Goal: Task Accomplishment & Management: Manage account settings

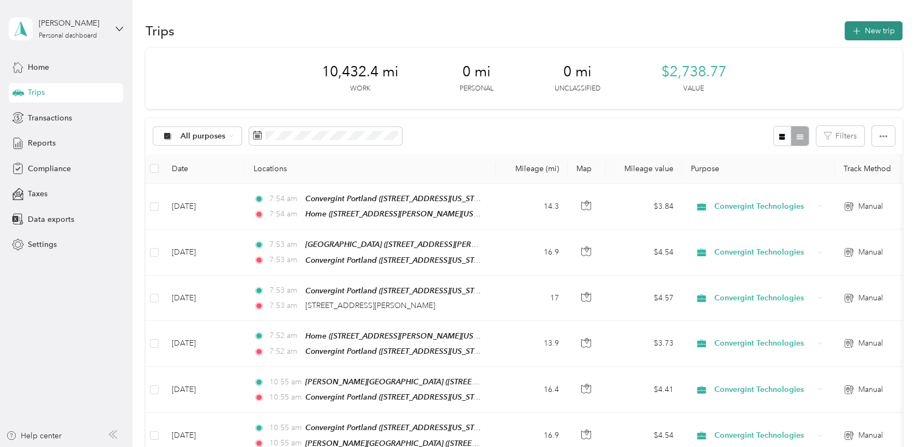
click at [868, 31] on button "New trip" at bounding box center [874, 30] width 58 height 19
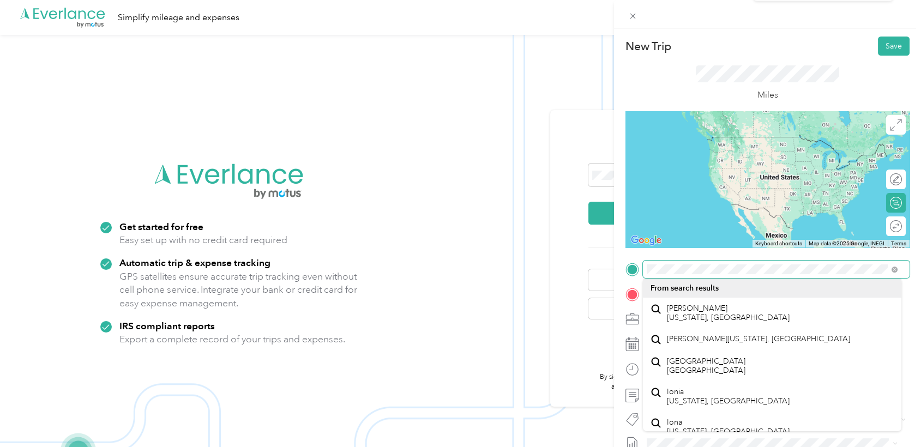
click at [643, 269] on span at bounding box center [776, 269] width 267 height 17
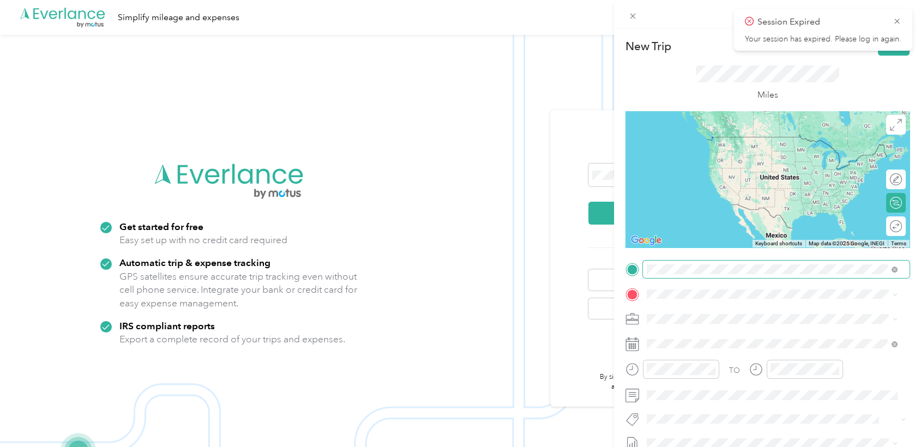
click at [691, 262] on span at bounding box center [776, 269] width 267 height 17
click at [696, 308] on span "20345 Southwest Madeline Place Aloha, Oregon 97078, United States" at bounding box center [752, 304] width 170 height 10
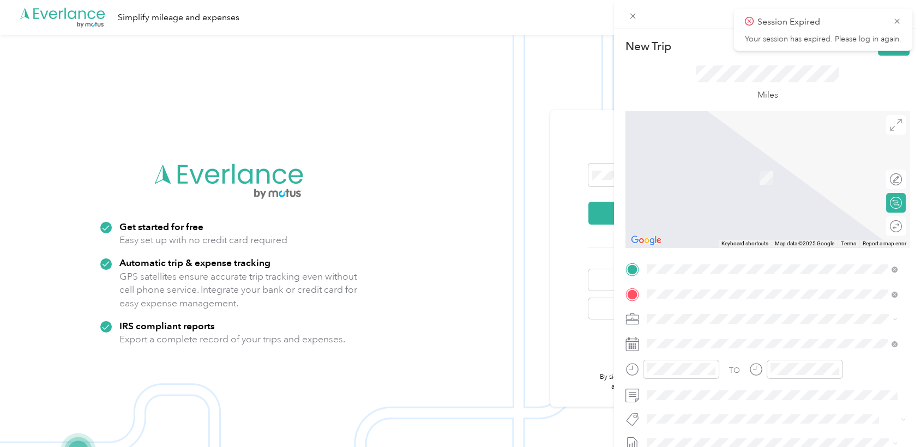
click at [699, 285] on div "TO Add photo" at bounding box center [767, 392] width 284 height 263
click at [897, 24] on icon at bounding box center [897, 21] width 9 height 10
click at [634, 17] on icon at bounding box center [632, 16] width 5 height 5
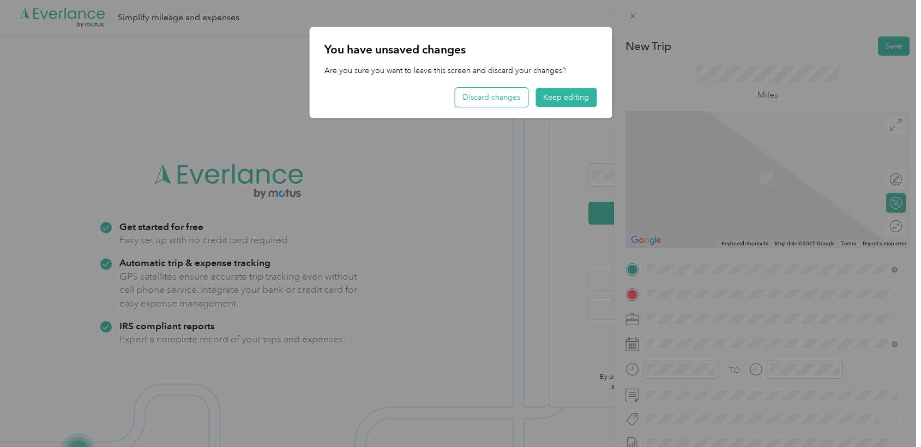
click at [491, 95] on button "Discard changes" at bounding box center [491, 97] width 73 height 19
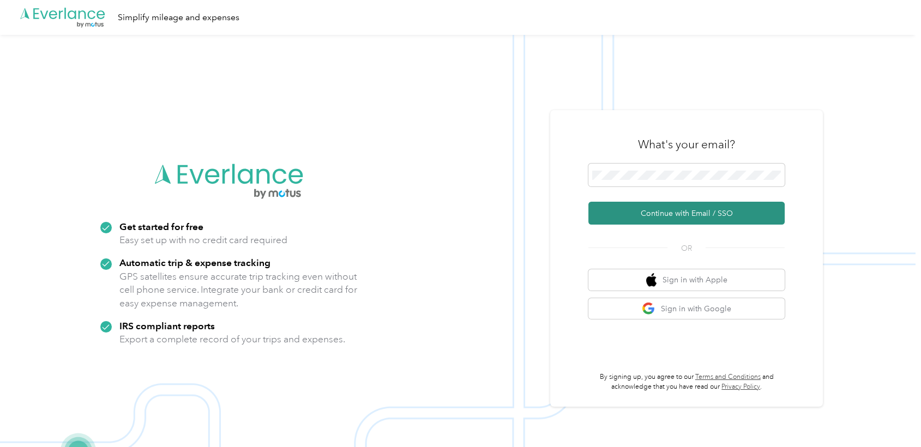
click at [623, 207] on button "Continue with Email / SSO" at bounding box center [686, 213] width 196 height 23
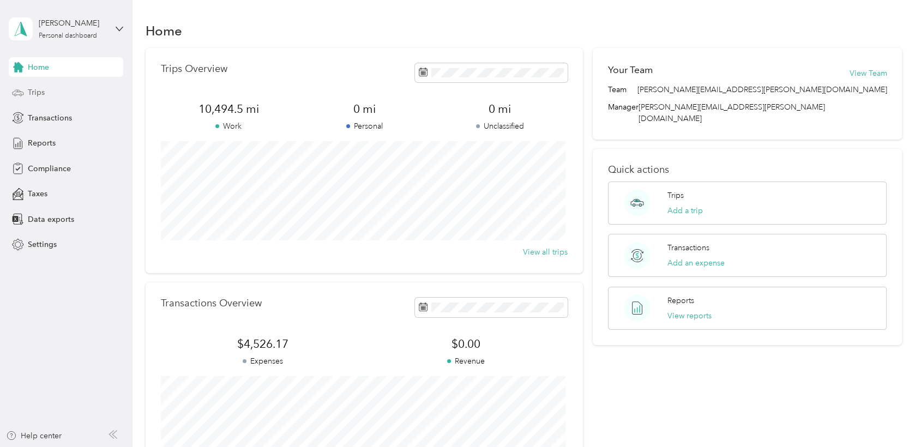
click at [27, 91] on div "Trips" at bounding box center [66, 93] width 115 height 20
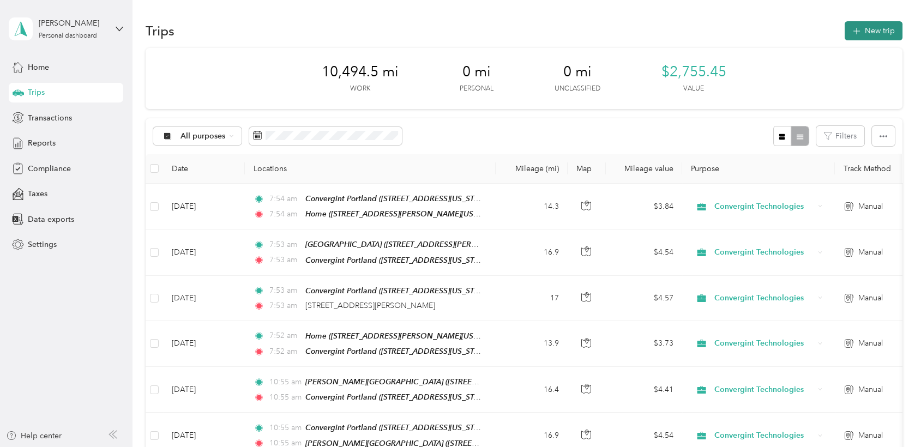
click at [873, 31] on button "New trip" at bounding box center [874, 30] width 58 height 19
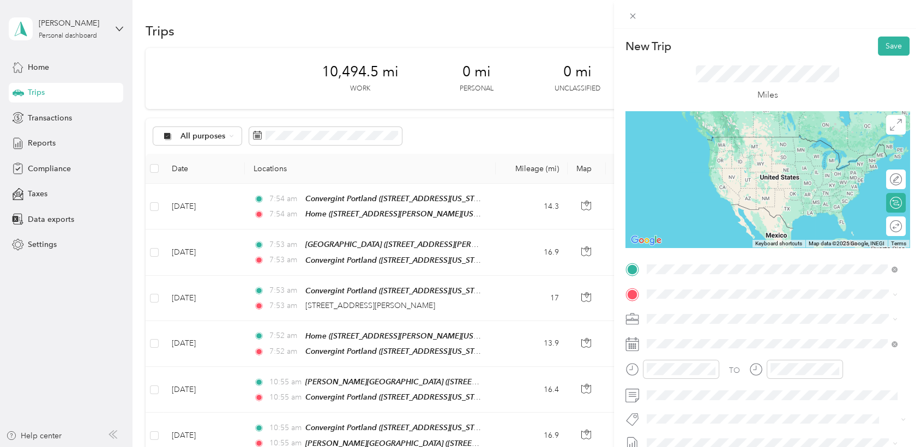
click at [684, 318] on div "Home 20345 Southwest Madeline Place, 97078, Aloha, Oregon, United States" at bounding box center [752, 319] width 170 height 23
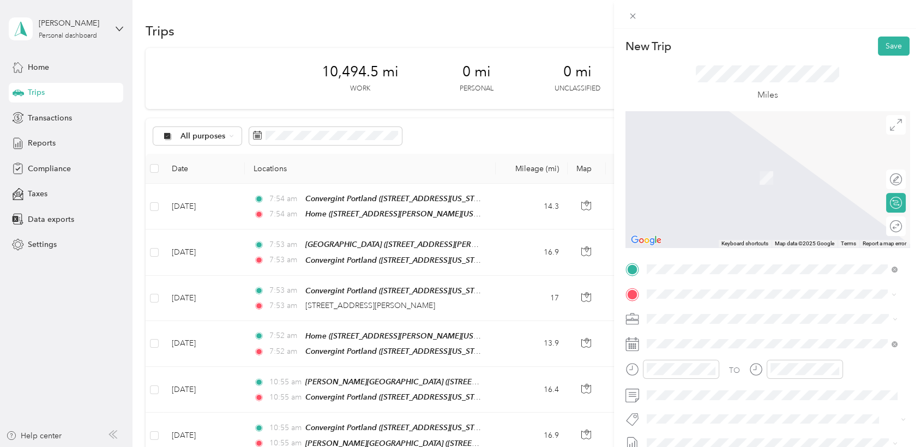
click at [697, 177] on span "7651 Southwest Mohawk Street, Tualatin, 97062, Tualatin, Oregon, United States" at bounding box center [721, 177] width 109 height 9
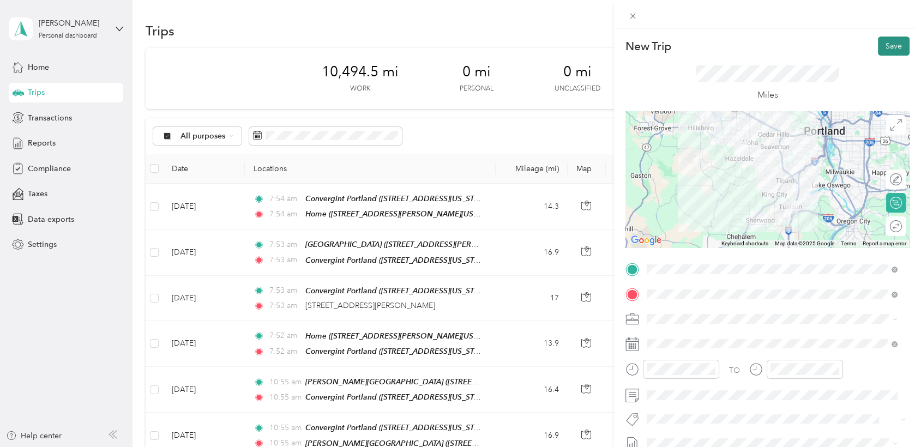
click at [881, 46] on button "Save" at bounding box center [894, 46] width 32 height 19
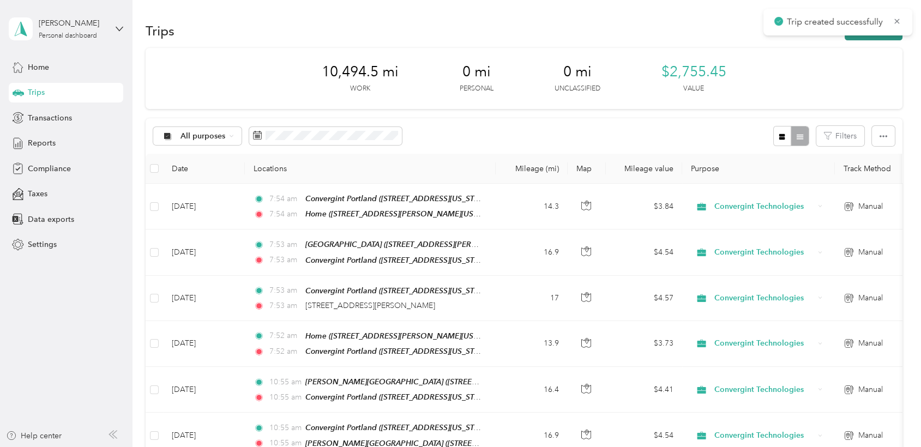
click at [857, 37] on button "New trip" at bounding box center [874, 30] width 58 height 19
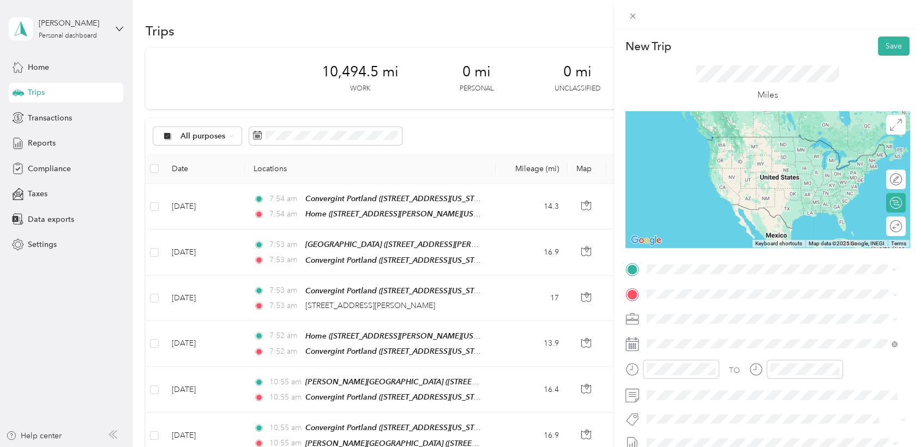
click at [688, 325] on span "7651 Southwest Mohawk Street, Tualatin, 97062, Tualatin, Oregon, United States" at bounding box center [721, 324] width 109 height 9
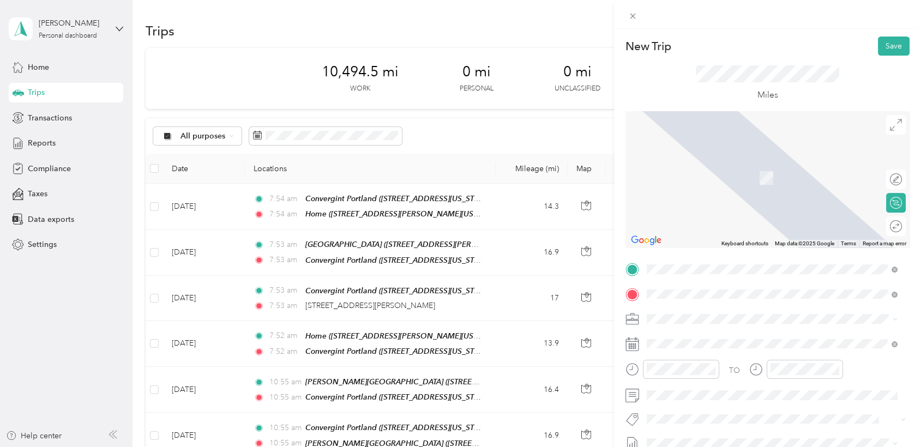
click at [714, 173] on span "9205 SW Barnes Rd, 97225, Portland, Oregon, United States" at bounding box center [752, 177] width 170 height 9
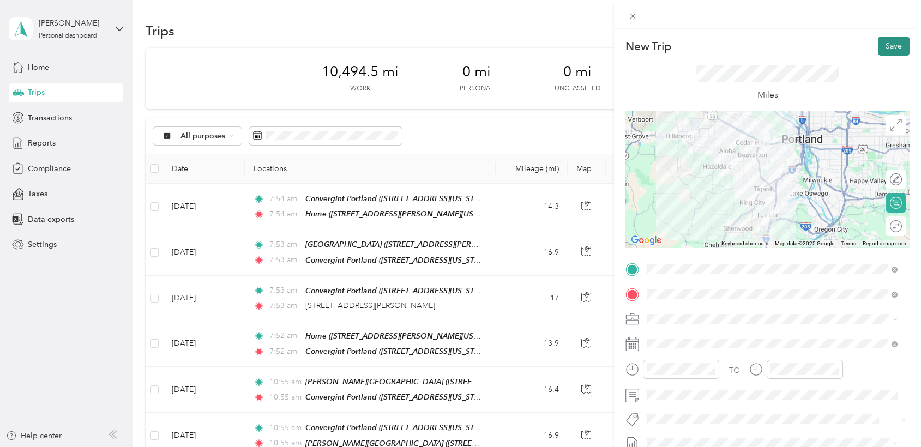
click at [890, 48] on button "Save" at bounding box center [894, 46] width 32 height 19
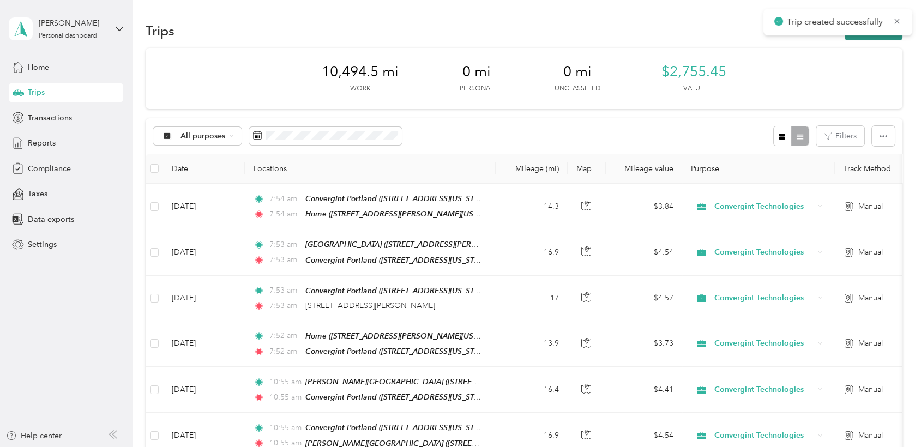
click at [865, 39] on button "New trip" at bounding box center [874, 30] width 58 height 19
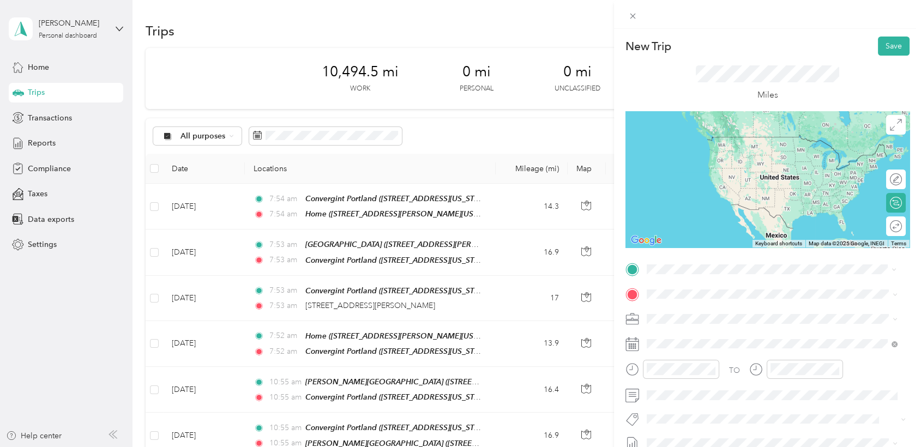
click at [702, 323] on span "9205 SW Barnes Rd, 97225, Portland, Oregon, United States" at bounding box center [752, 324] width 170 height 9
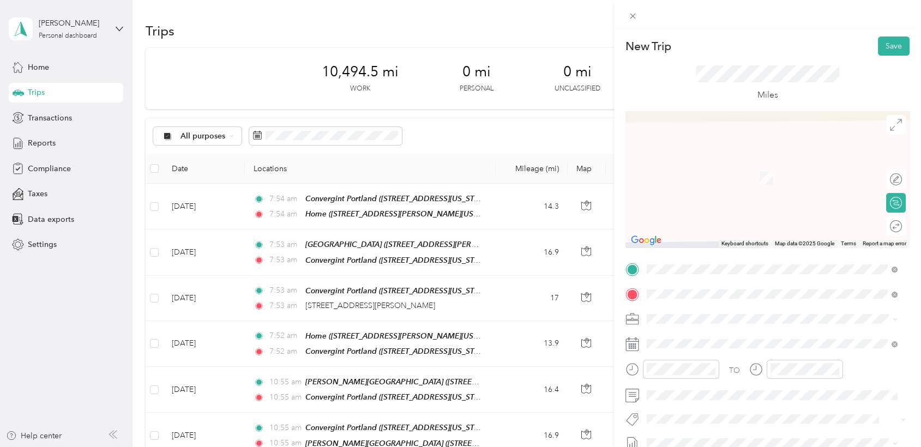
click at [709, 170] on div "Convergint Portland 7651 Southwest Mohawk Street, Tualatin, 97062, Tualatin, Or…" at bounding box center [721, 171] width 109 height 23
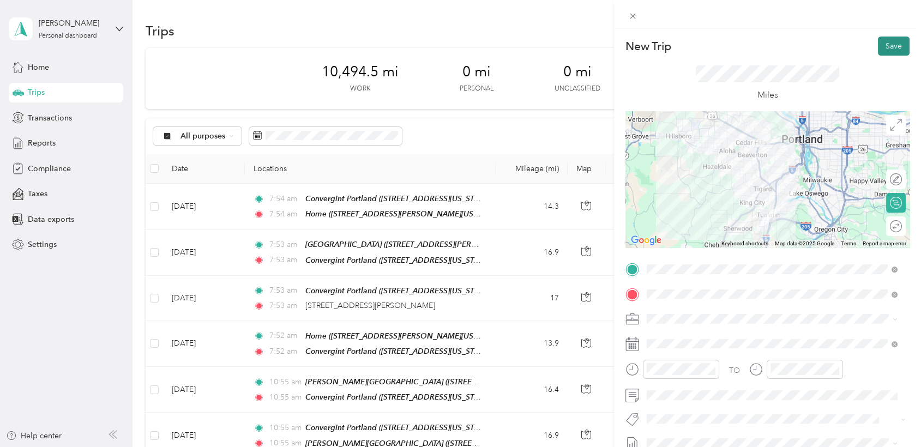
click at [883, 45] on button "Save" at bounding box center [894, 46] width 32 height 19
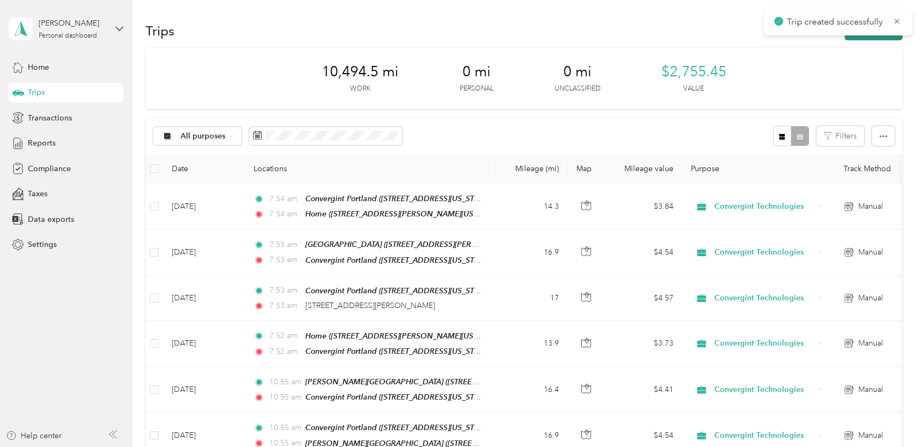
click at [858, 39] on button "New trip" at bounding box center [874, 30] width 58 height 19
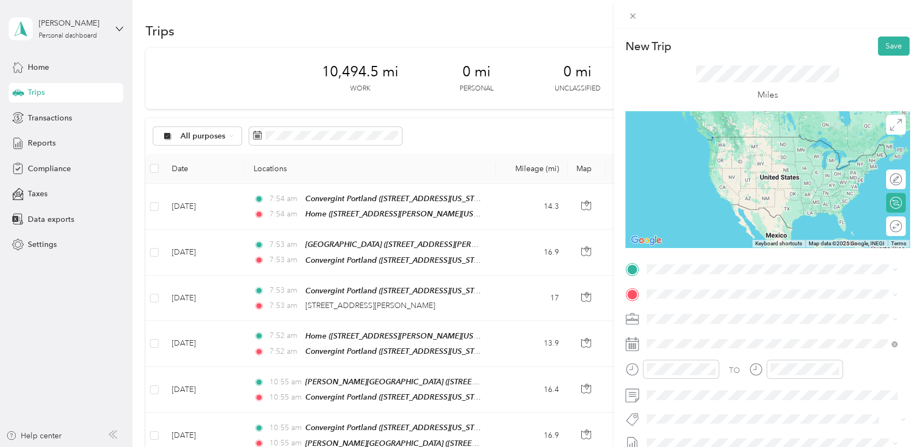
click at [682, 315] on div "Convergint Portland 7651 Southwest Mohawk Street, Tualatin, 97062, Tualatin, Or…" at bounding box center [721, 315] width 109 height 23
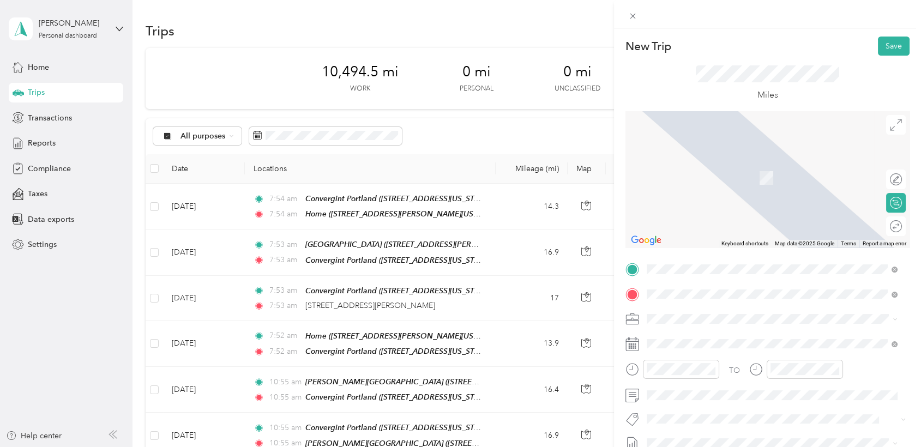
click at [722, 172] on div "Home 20345 Southwest Madeline Place, 97078, Aloha, Oregon, United States" at bounding box center [752, 171] width 170 height 23
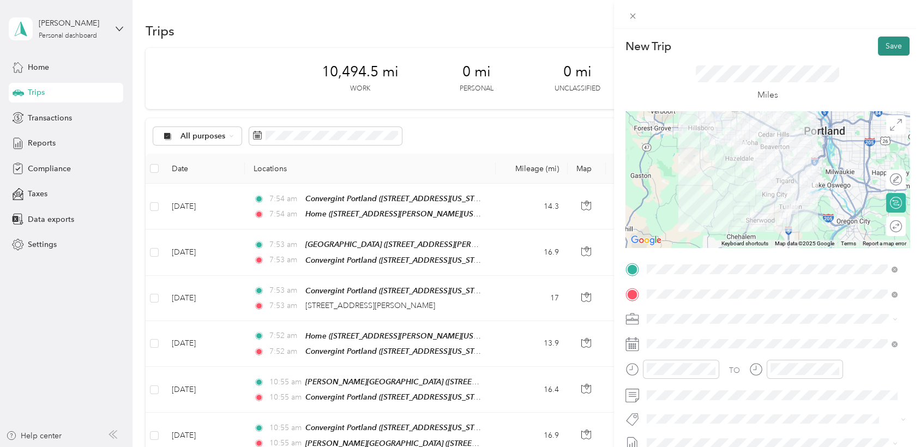
click at [882, 46] on button "Save" at bounding box center [894, 46] width 32 height 19
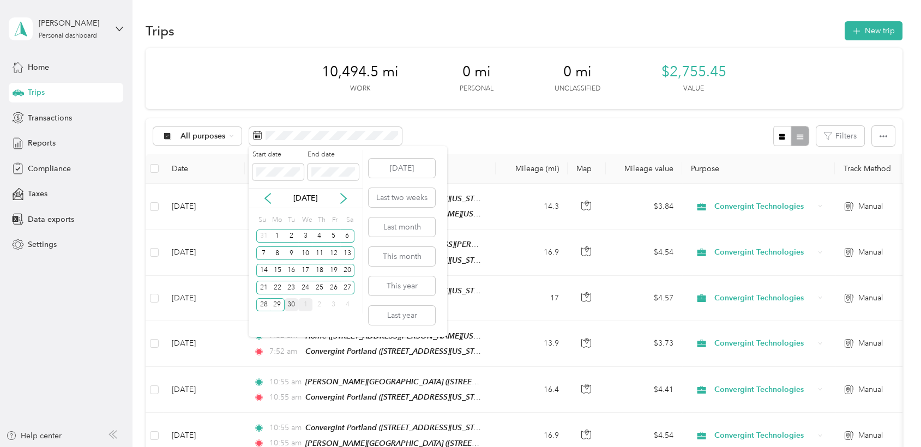
click at [291, 311] on div "30" at bounding box center [292, 305] width 14 height 14
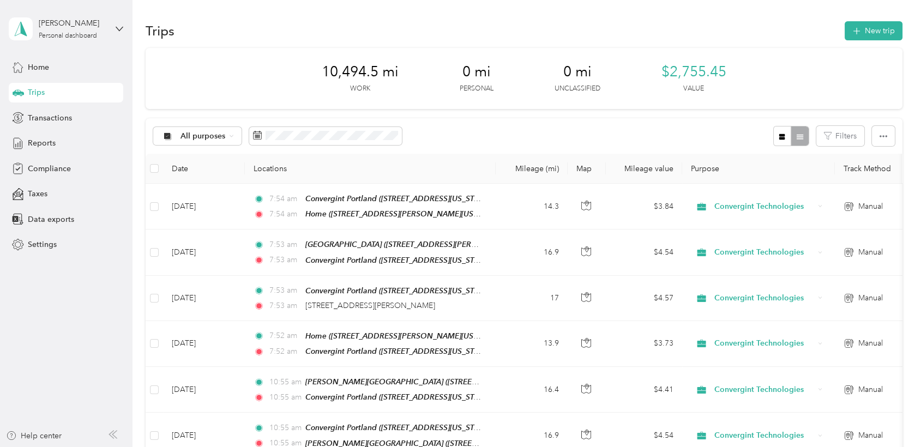
click at [443, 124] on div "All purposes Filters" at bounding box center [524, 135] width 756 height 35
click at [244, 103] on div "10,494.5 mi Work 0 mi Personal 0 mi Unclassified $2,755.45 Value" at bounding box center [524, 78] width 756 height 61
click at [863, 33] on button "New trip" at bounding box center [874, 30] width 58 height 19
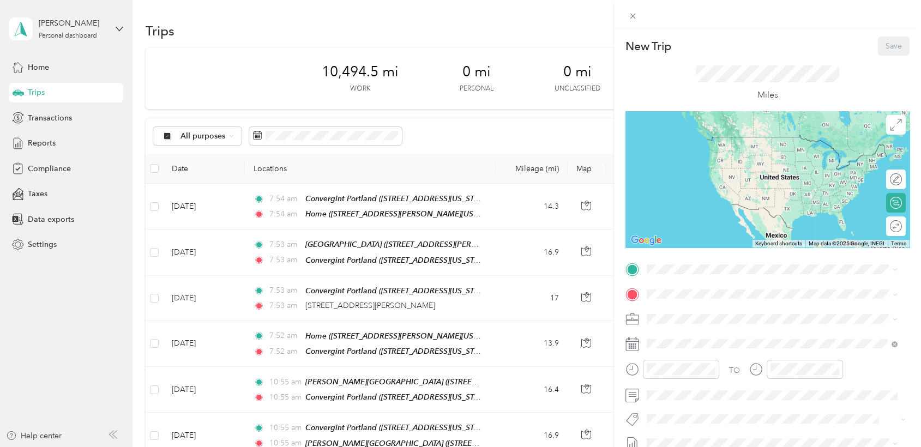
click at [800, 62] on div "Miles" at bounding box center [767, 84] width 284 height 56
click at [253, 29] on div "New Trip Save This trip cannot be edited because it is either under review, app…" at bounding box center [460, 223] width 921 height 447
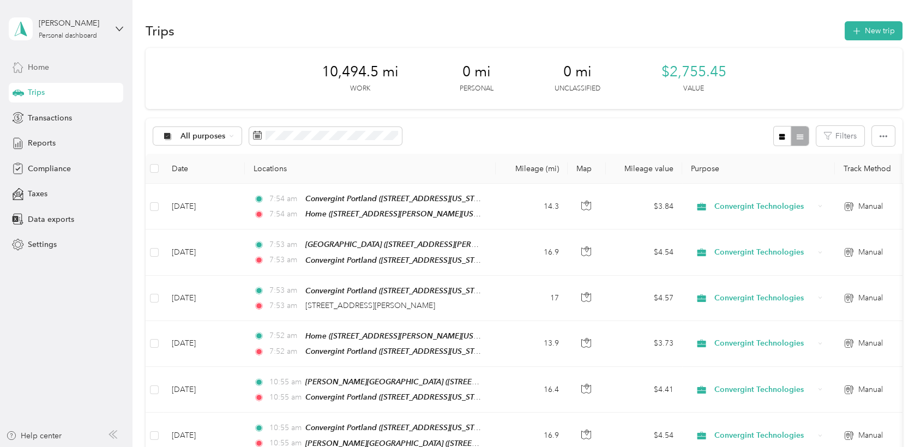
click at [44, 67] on span "Home" at bounding box center [38, 67] width 21 height 11
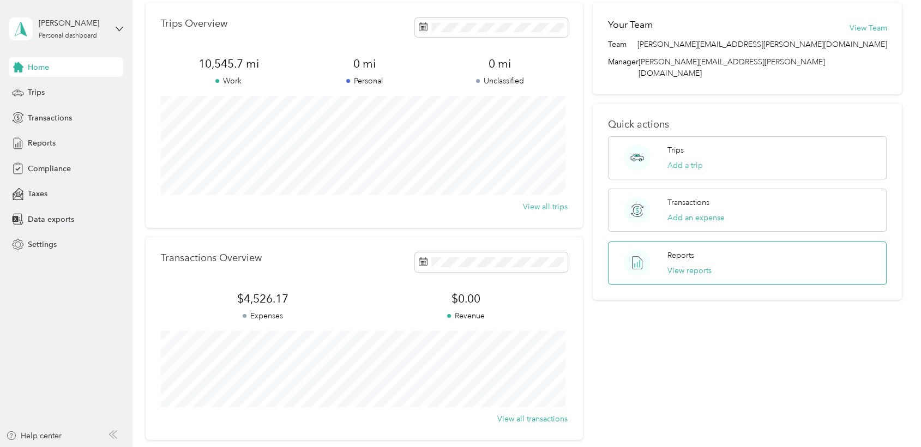
scroll to position [45, 0]
click at [670, 250] on p "Reports" at bounding box center [680, 255] width 27 height 11
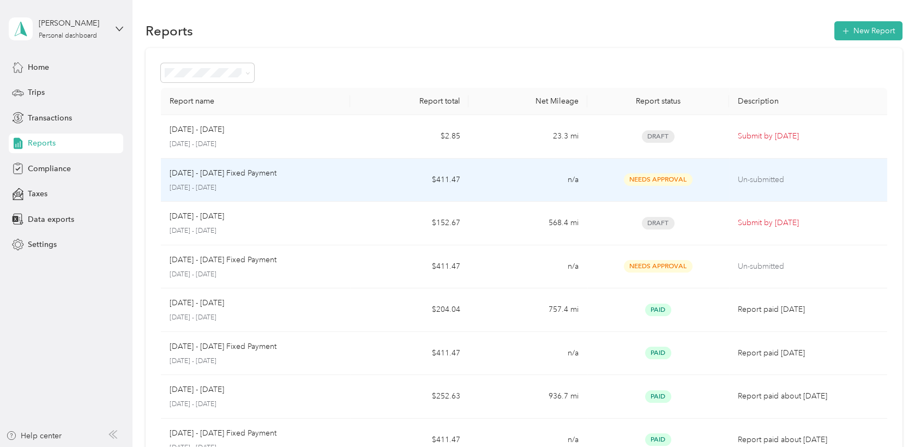
click at [759, 181] on p "Un-submitted" at bounding box center [808, 180] width 140 height 12
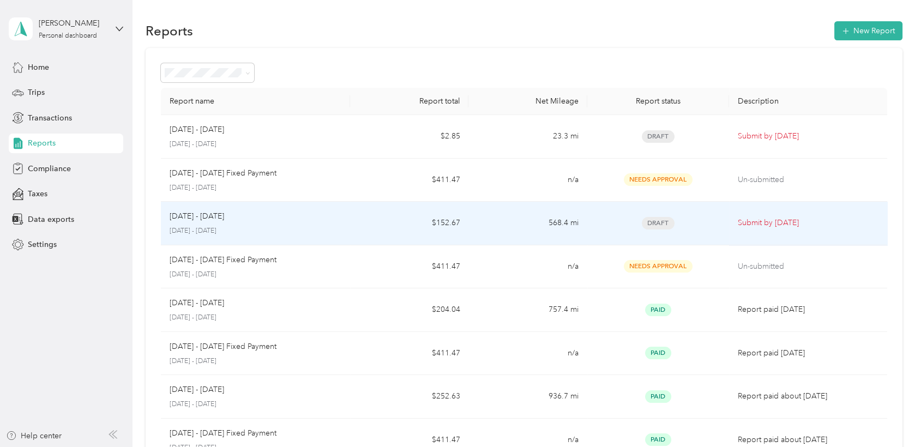
click at [649, 227] on span "Draft" at bounding box center [658, 223] width 33 height 13
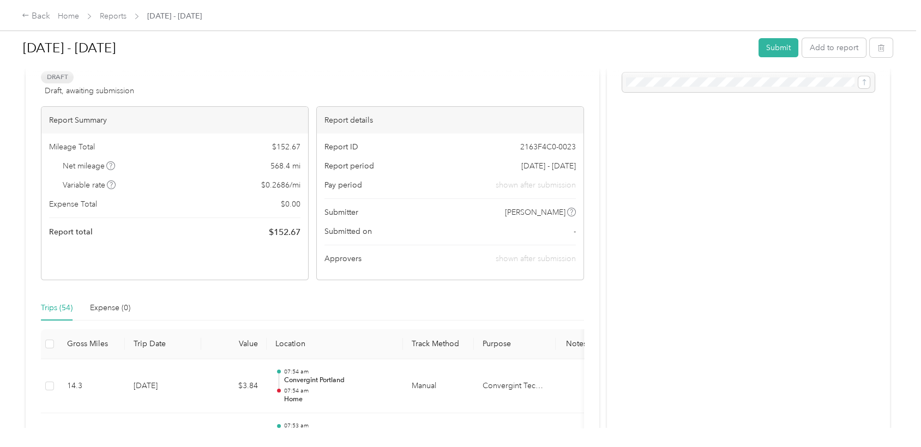
scroll to position [55, 0]
click at [771, 50] on button "Submit" at bounding box center [779, 47] width 40 height 19
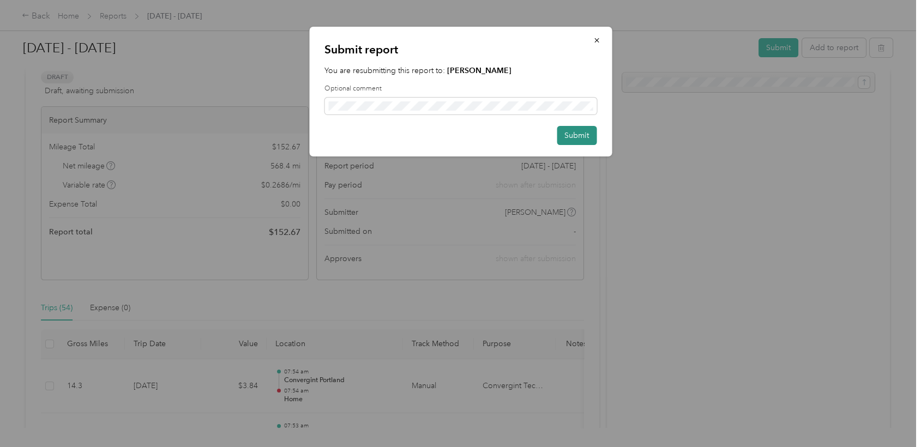
click at [569, 138] on button "Submit" at bounding box center [577, 135] width 40 height 19
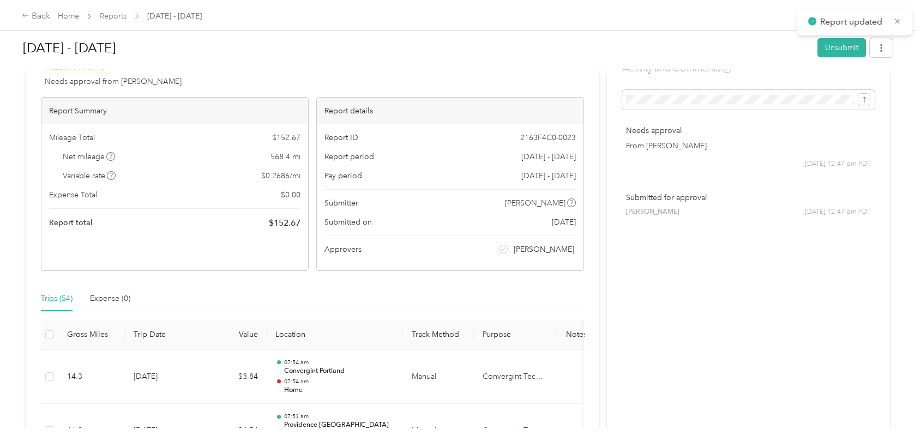
scroll to position [0, 0]
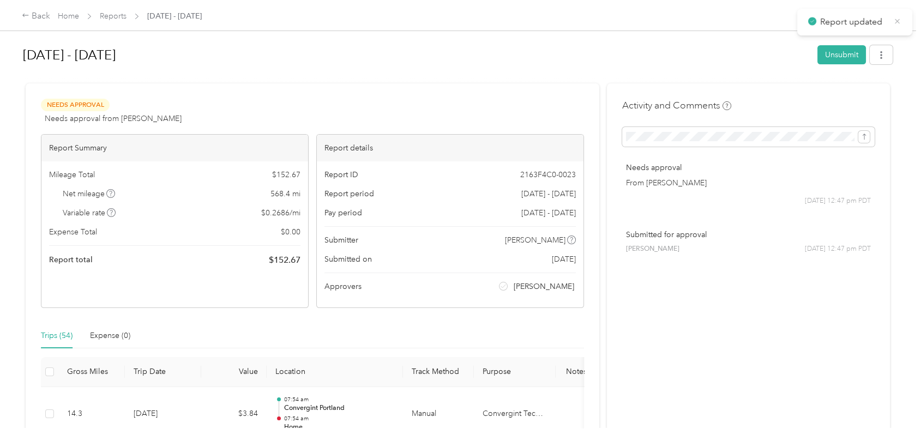
click at [898, 22] on icon at bounding box center [897, 21] width 8 height 10
click at [26, 16] on icon at bounding box center [26, 15] width 8 height 8
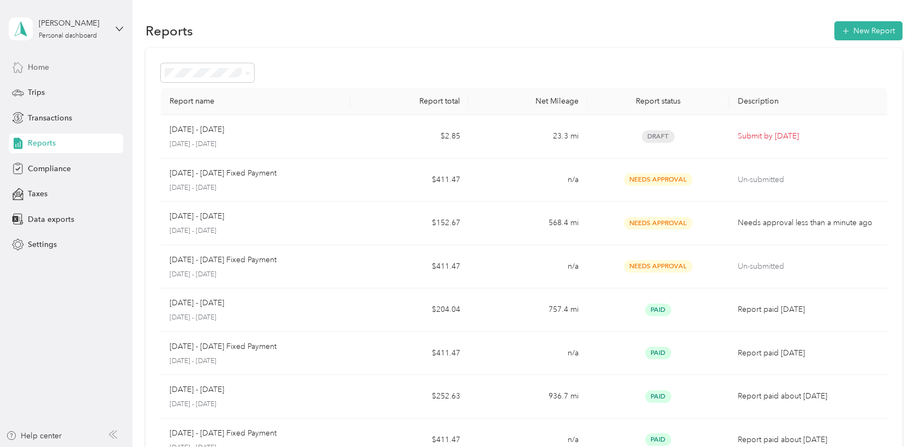
click at [34, 70] on span "Home" at bounding box center [38, 67] width 21 height 11
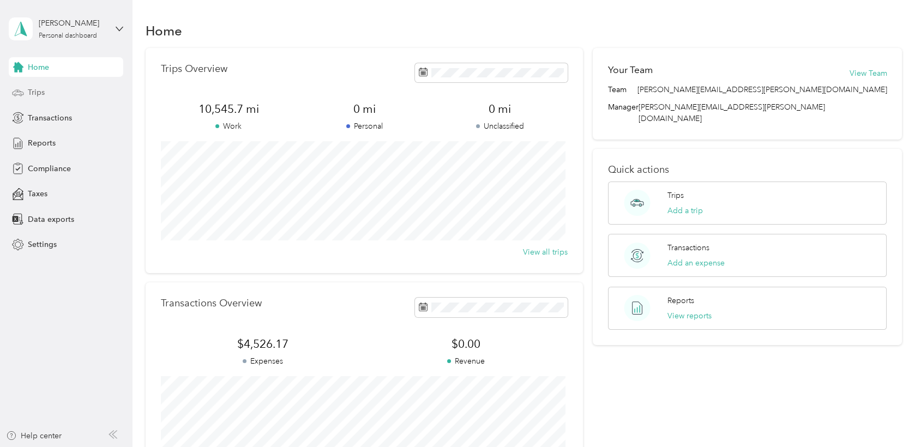
click at [31, 93] on span "Trips" at bounding box center [36, 92] width 17 height 11
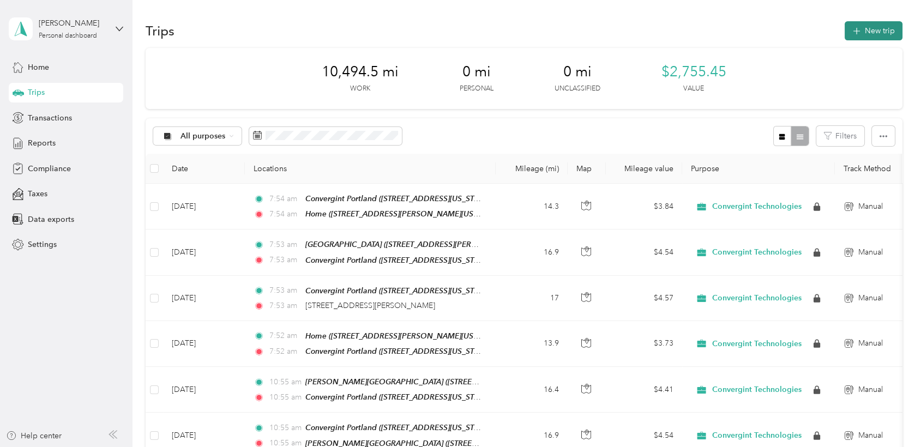
click at [874, 33] on button "New trip" at bounding box center [874, 30] width 58 height 19
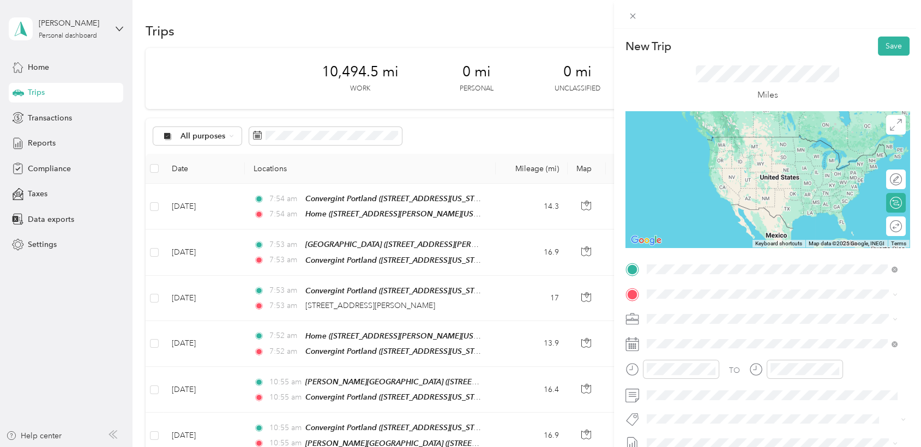
click at [690, 321] on span "20345 Southwest Madeline Place, 97078, Aloha, Oregon, United States" at bounding box center [752, 324] width 170 height 9
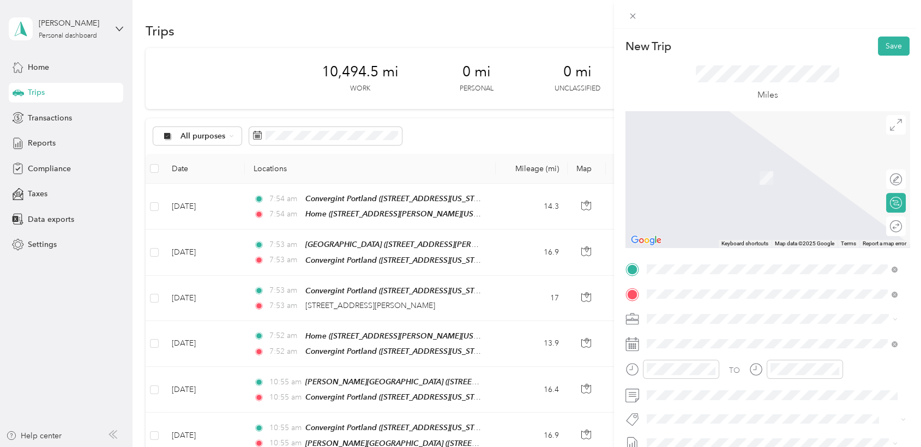
click at [714, 173] on span "7651 Southwest Mohawk Street, Tualatin, 97062, Tualatin, Oregon, United States" at bounding box center [721, 177] width 109 height 9
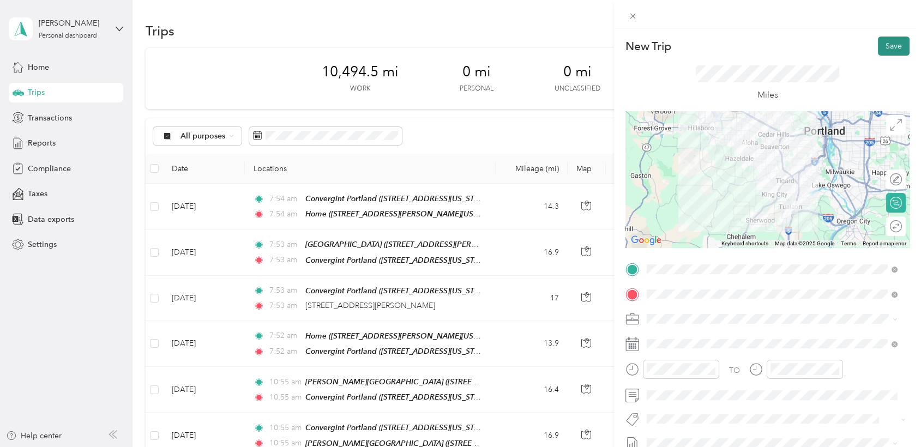
click at [881, 45] on button "Save" at bounding box center [894, 46] width 32 height 19
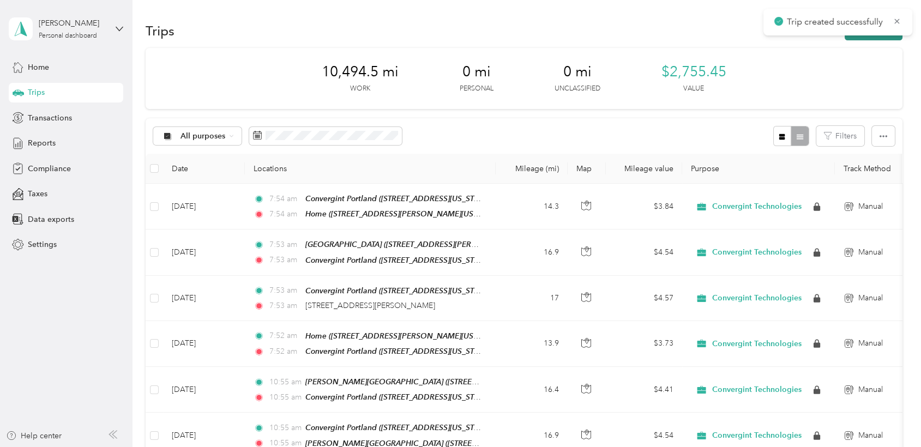
click at [860, 38] on button "New trip" at bounding box center [874, 30] width 58 height 19
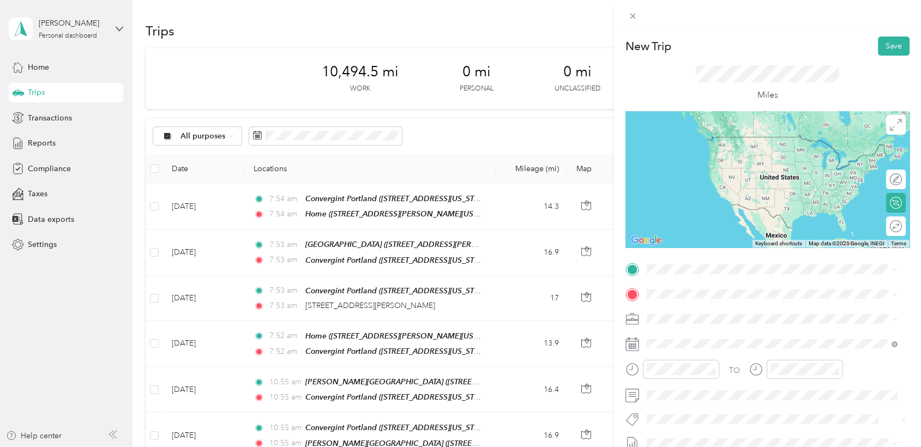
click at [680, 314] on div "Convergint Portland 7651 Southwest Mohawk Street, Tualatin, 97062, Tualatin, Or…" at bounding box center [721, 319] width 109 height 23
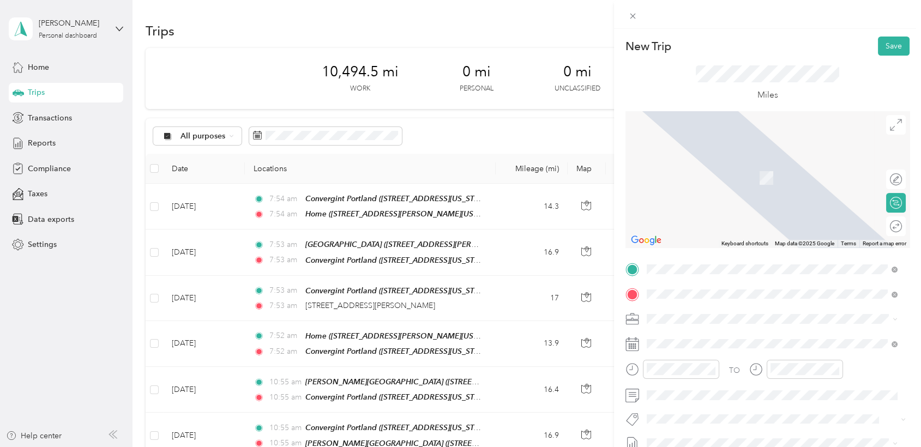
click at [729, 215] on div "OHSU Gresham CHO 24988 Southeast Stark Street, Gresham, 97030, Gresham, Oregon,…" at bounding box center [780, 212] width 226 height 34
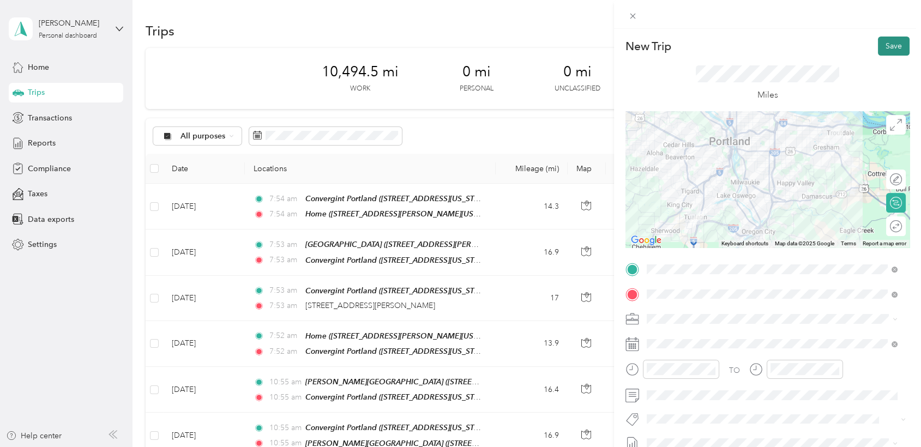
click at [884, 46] on button "Save" at bounding box center [894, 46] width 32 height 19
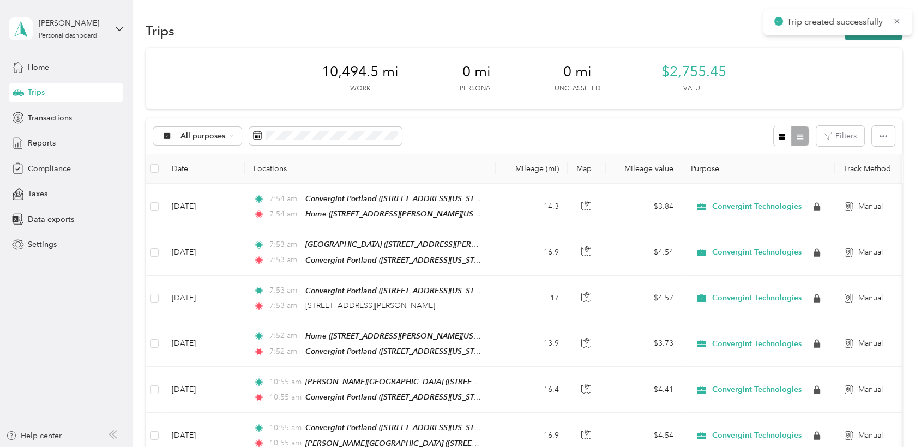
click at [870, 39] on button "New trip" at bounding box center [874, 30] width 58 height 19
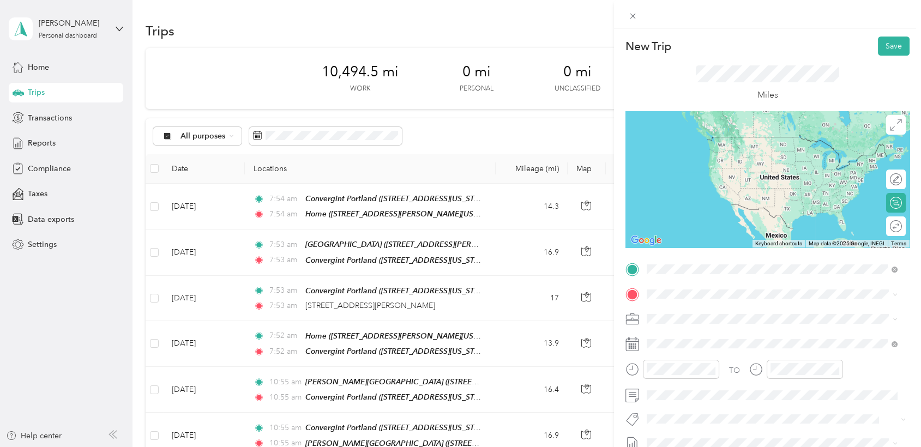
click at [699, 369] on span "24988 Southeast Stark Street, Gresham, 97030, Gresham, Oregon, United States" at bounding box center [762, 364] width 190 height 21
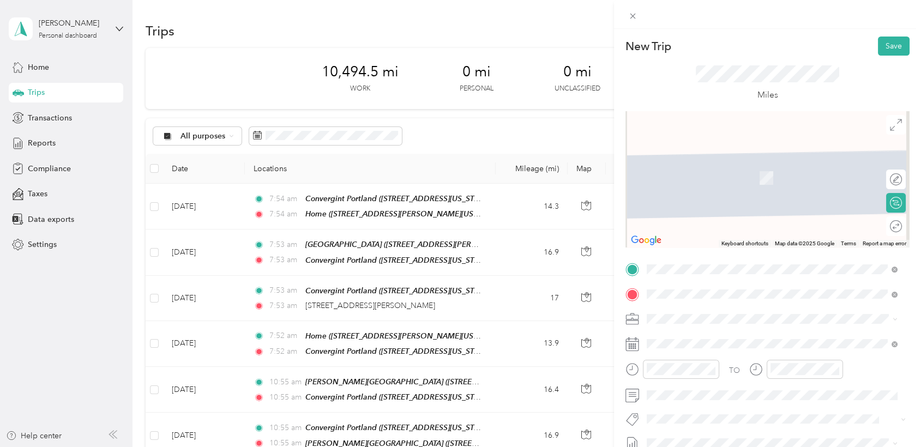
click at [695, 178] on span "7651 Southwest Mohawk Street, Tualatin, 97062, Tualatin, Oregon, United States" at bounding box center [721, 177] width 109 height 9
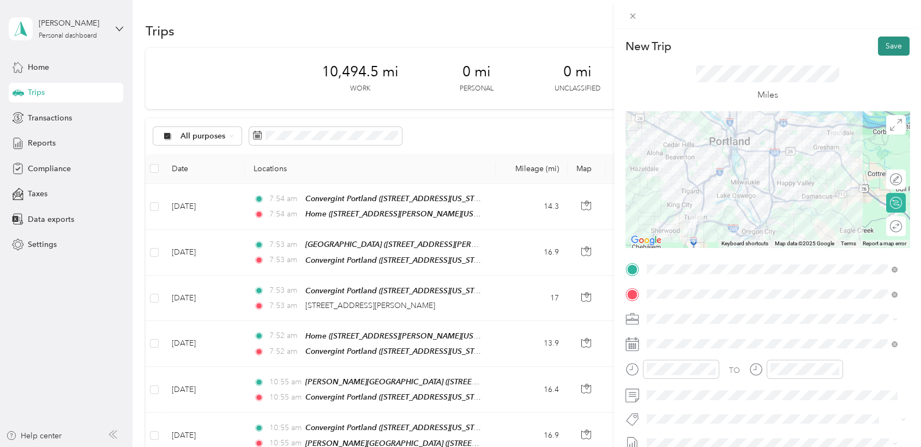
click at [885, 53] on button "Save" at bounding box center [894, 46] width 32 height 19
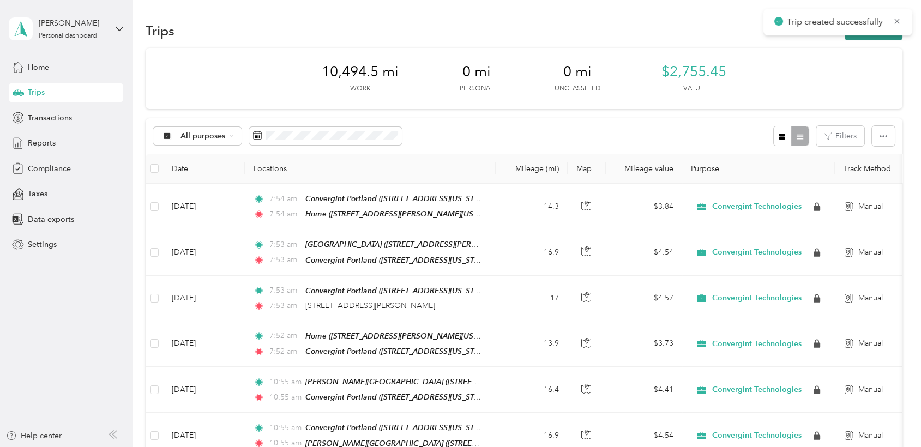
click at [859, 39] on button "New trip" at bounding box center [874, 30] width 58 height 19
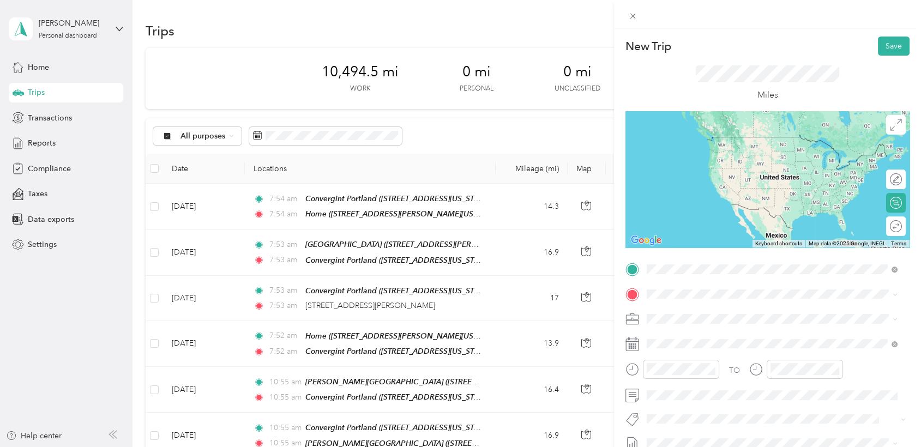
click at [697, 315] on div "Convergint Portland 7651 Southwest Mohawk Street, Tualatin, 97062, Tualatin, Or…" at bounding box center [721, 319] width 109 height 23
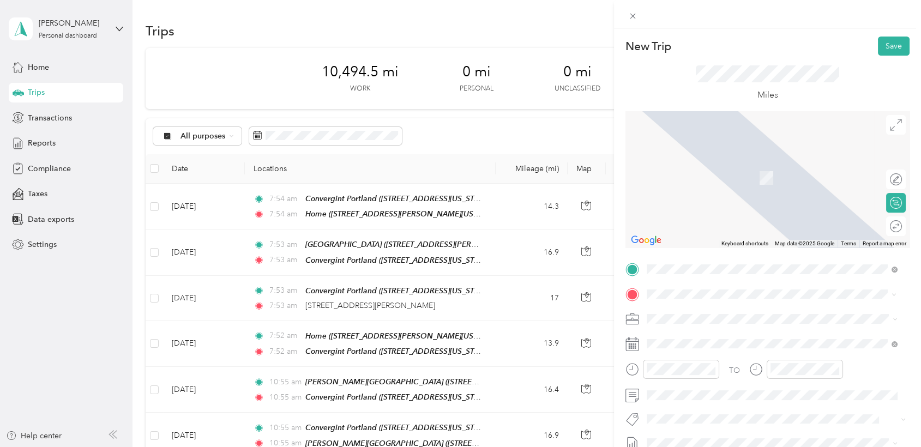
click at [700, 173] on span "20345 Southwest Madeline Place, 97078, Aloha, Oregon, United States" at bounding box center [752, 177] width 170 height 9
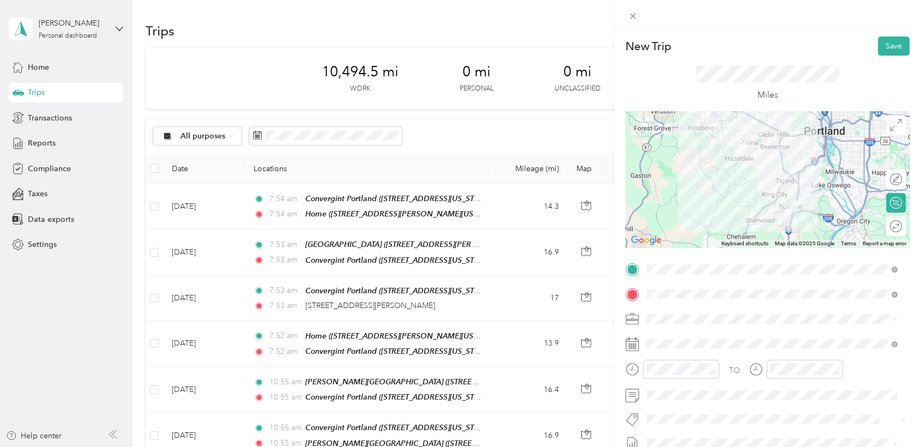
drag, startPoint x: 881, startPoint y: 47, endPoint x: 873, endPoint y: 57, distance: 13.1
click at [881, 47] on button "Save" at bounding box center [894, 46] width 32 height 19
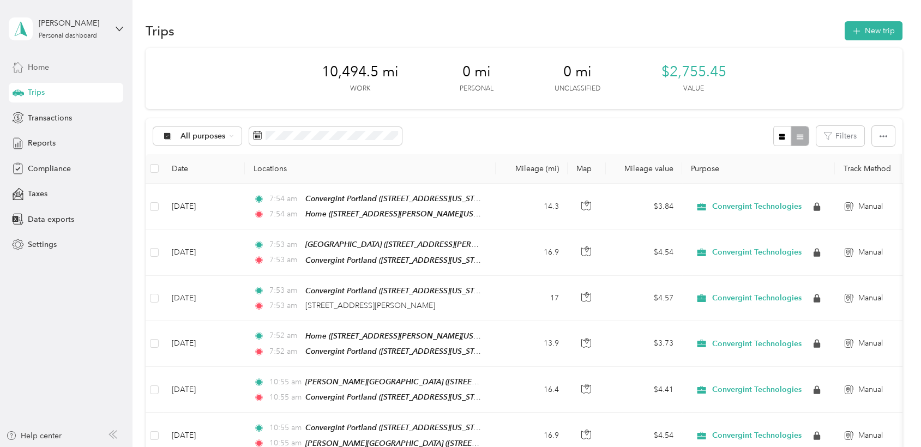
click at [39, 67] on span "Home" at bounding box center [38, 67] width 21 height 11
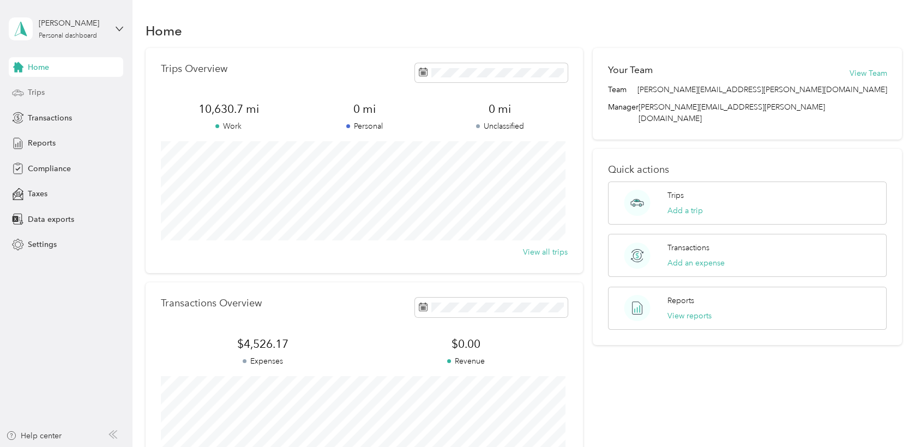
click at [39, 93] on span "Trips" at bounding box center [36, 92] width 17 height 11
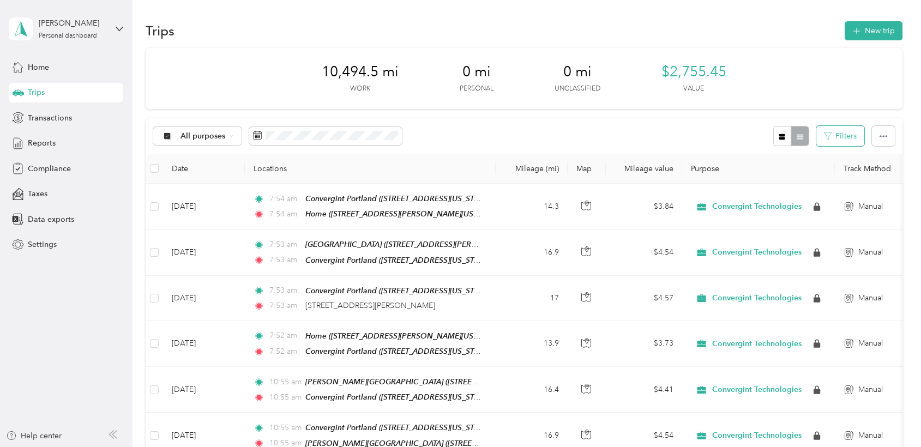
click at [838, 135] on button "Filters" at bounding box center [840, 136] width 48 height 20
click at [796, 140] on div at bounding box center [790, 136] width 35 height 20
click at [778, 136] on icon "button" at bounding box center [782, 137] width 8 height 8
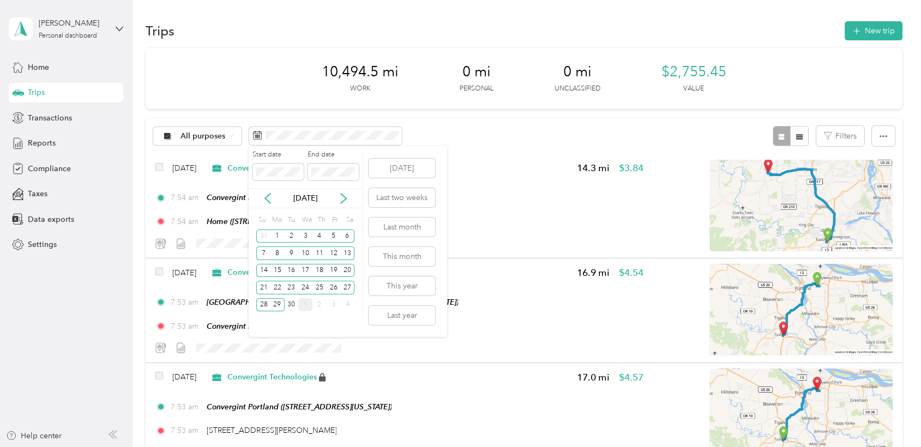
click at [303, 308] on div "1" at bounding box center [305, 305] width 14 height 14
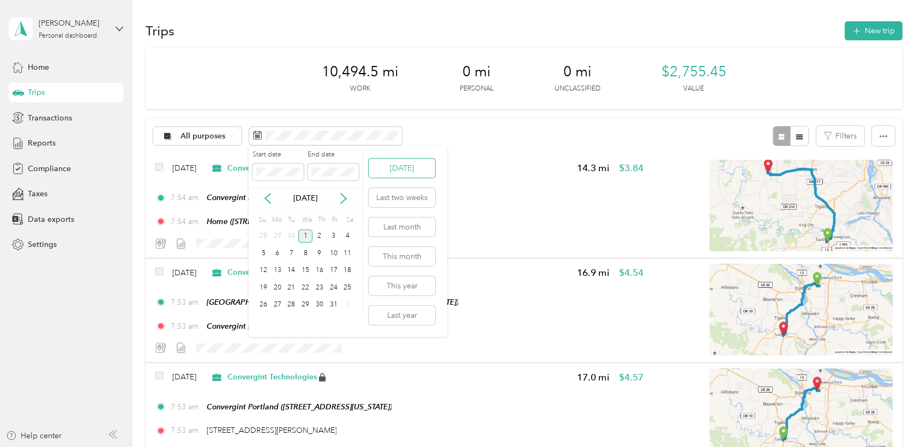
click at [398, 175] on button "[DATE]" at bounding box center [402, 168] width 67 height 19
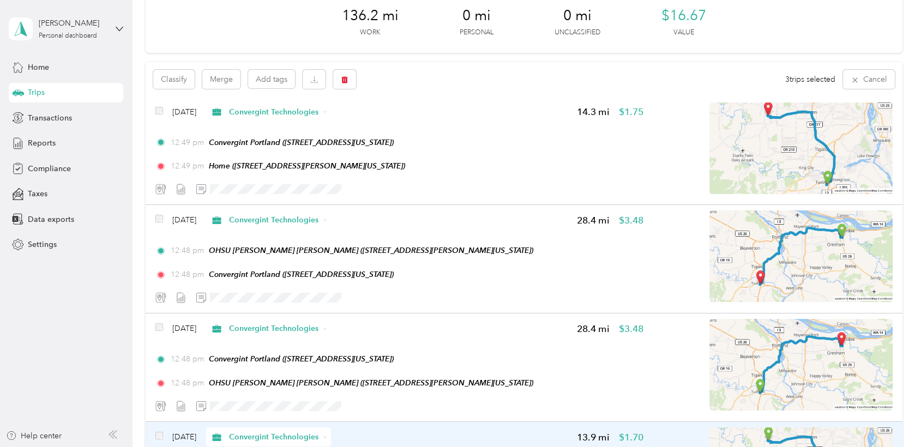
scroll to position [56, 0]
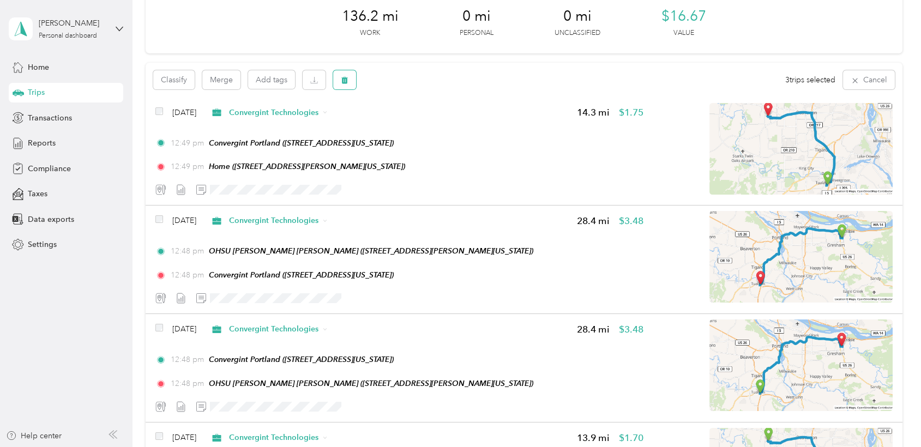
click at [342, 81] on icon "button" at bounding box center [345, 80] width 8 height 8
click at [418, 126] on button "Yes" at bounding box center [426, 125] width 21 height 17
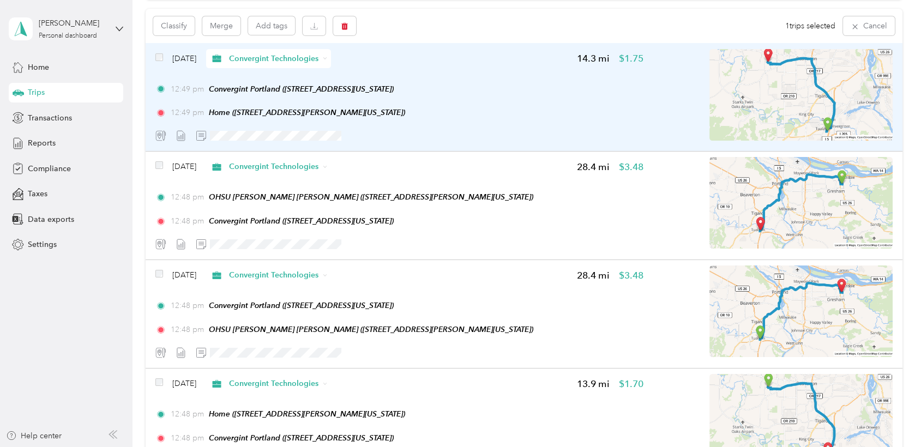
scroll to position [109, 0]
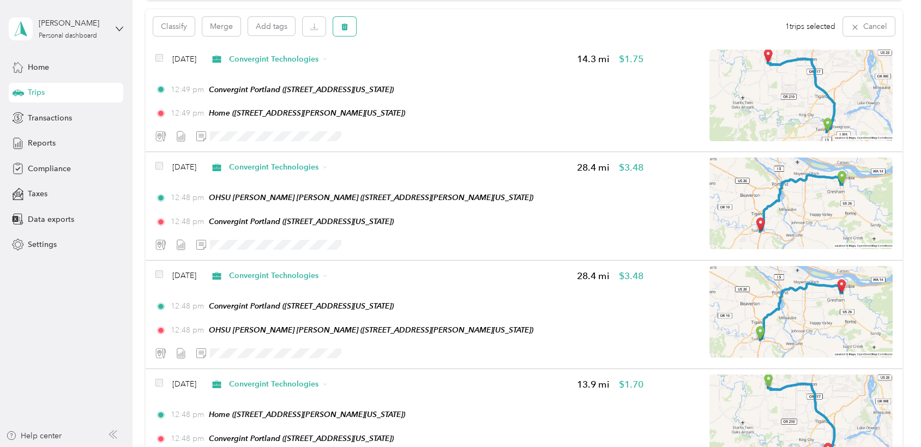
click at [341, 28] on icon "button" at bounding box center [345, 27] width 8 height 8
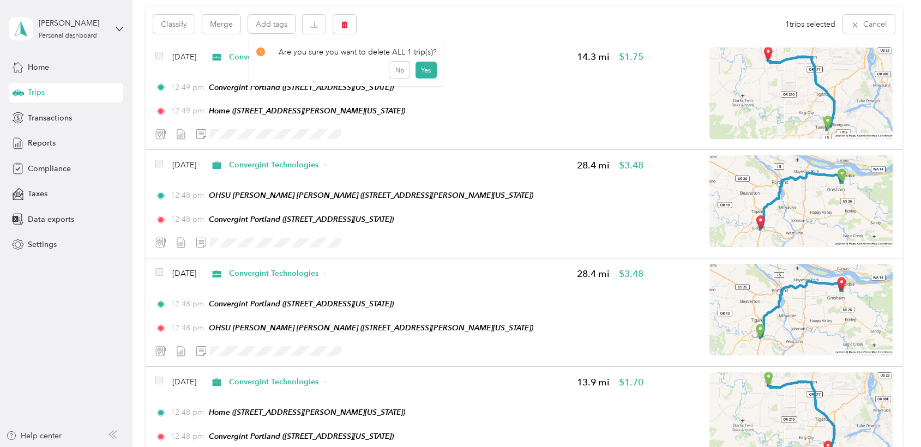
scroll to position [112, 0]
click at [417, 68] on button "Yes" at bounding box center [426, 68] width 21 height 17
click at [898, 21] on icon at bounding box center [897, 21] width 5 height 5
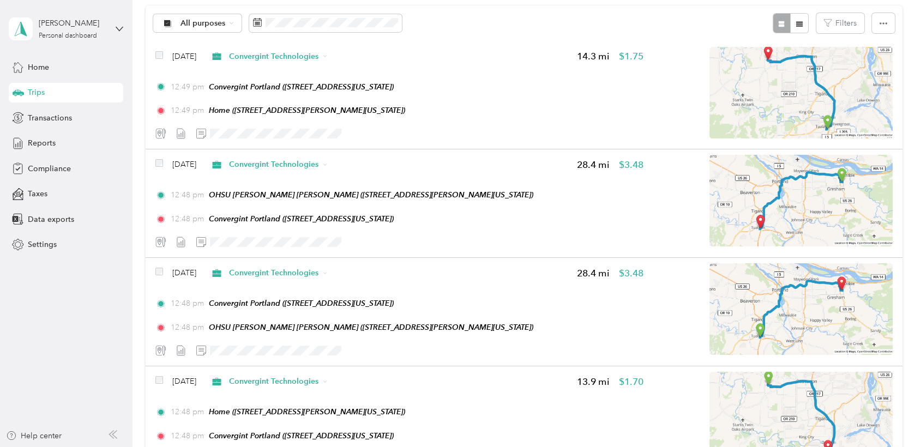
click at [41, 92] on span "Trips" at bounding box center [36, 92] width 17 height 11
click at [40, 92] on span "Trips" at bounding box center [36, 92] width 17 height 11
click at [41, 70] on span "Home" at bounding box center [38, 67] width 21 height 11
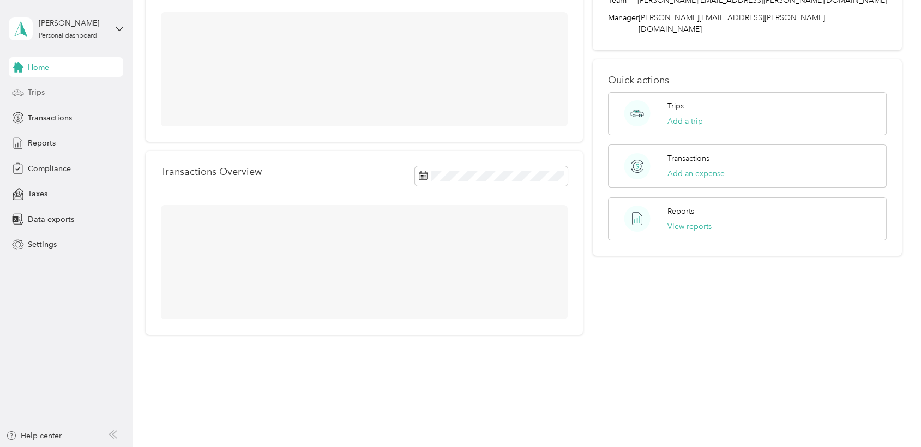
scroll to position [113, 0]
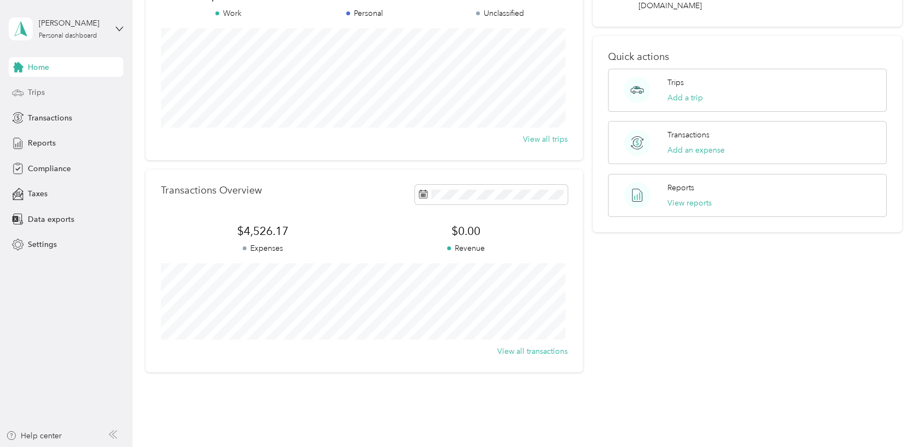
click at [37, 91] on span "Trips" at bounding box center [36, 92] width 17 height 11
